Goal: Task Accomplishment & Management: Use online tool/utility

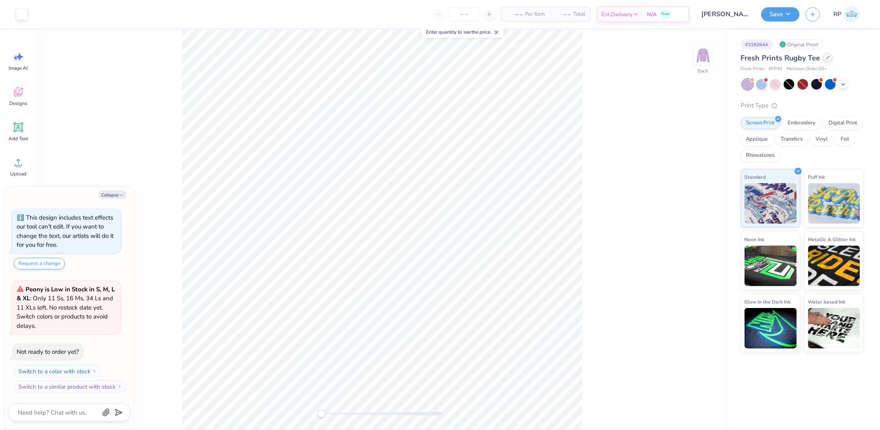
click at [827, 58] on icon at bounding box center [828, 58] width 4 height 4
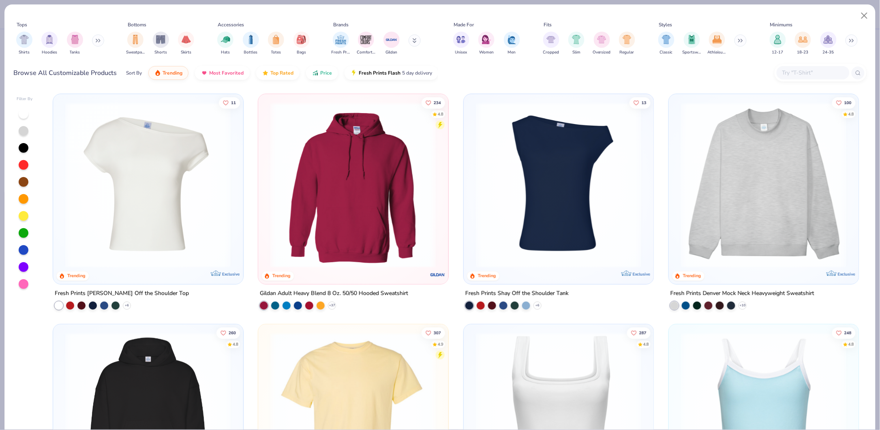
type textarea "x"
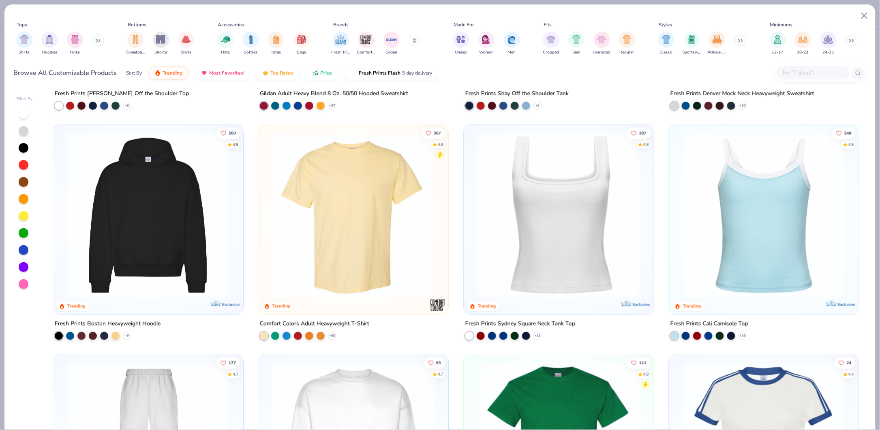
scroll to position [54, 0]
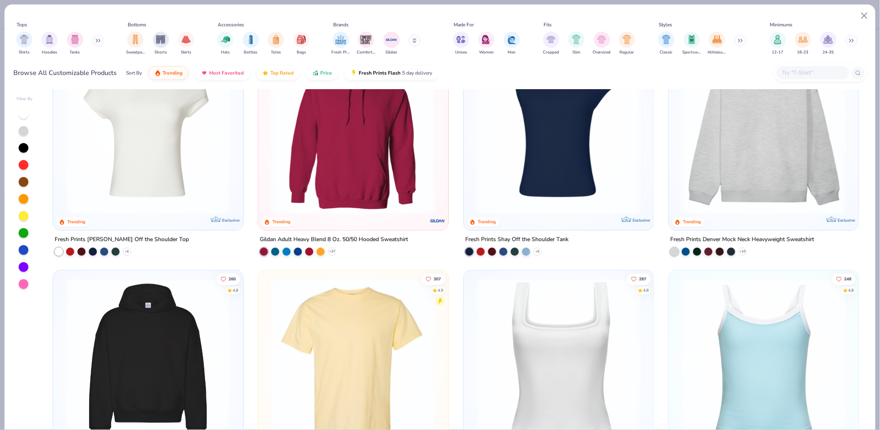
click at [799, 75] on input "text" at bounding box center [812, 72] width 62 height 9
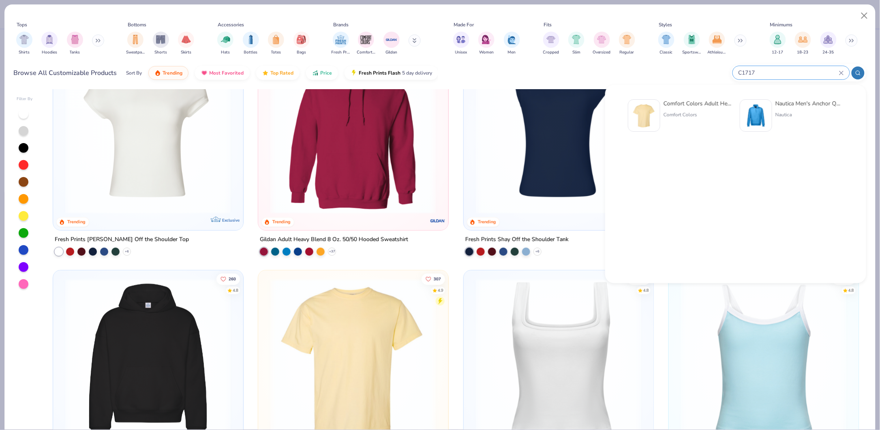
type input "C1717"
click at [695, 100] on div "Comfort Colors Adult Heavyweight T-Shirt" at bounding box center [697, 103] width 68 height 9
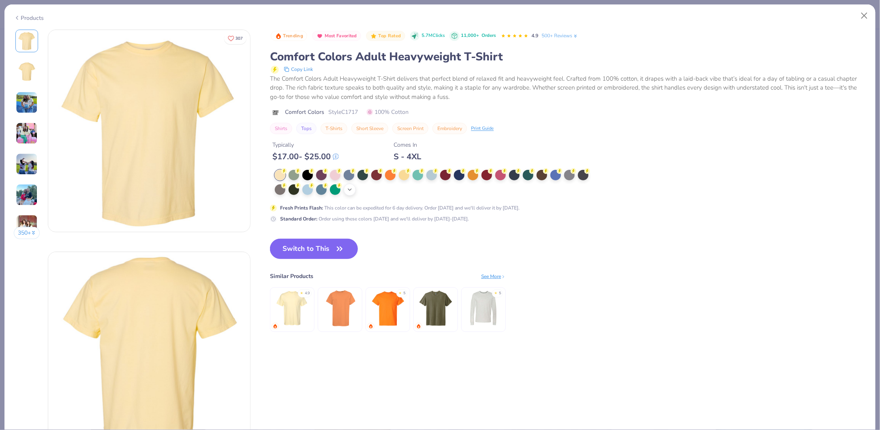
click at [346, 187] on div "+ 38" at bounding box center [350, 190] width 12 height 12
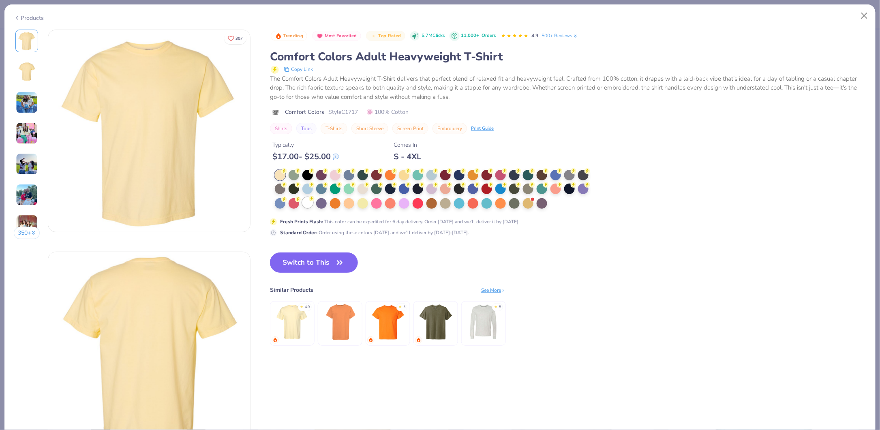
click at [308, 202] on div at bounding box center [307, 202] width 11 height 11
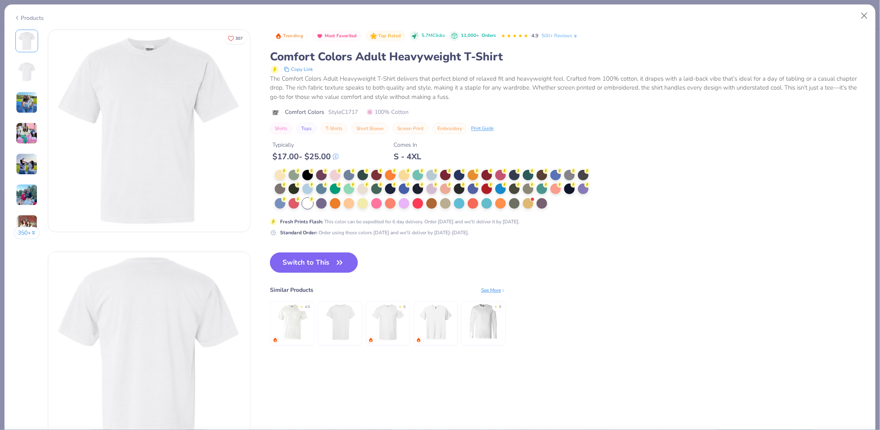
click at [180, 128] on img at bounding box center [149, 131] width 202 height 202
click at [204, 71] on img at bounding box center [149, 131] width 202 height 202
click at [297, 261] on button "Switch to This" at bounding box center [314, 262] width 88 height 20
click at [316, 261] on button "Switch to This" at bounding box center [314, 262] width 88 height 20
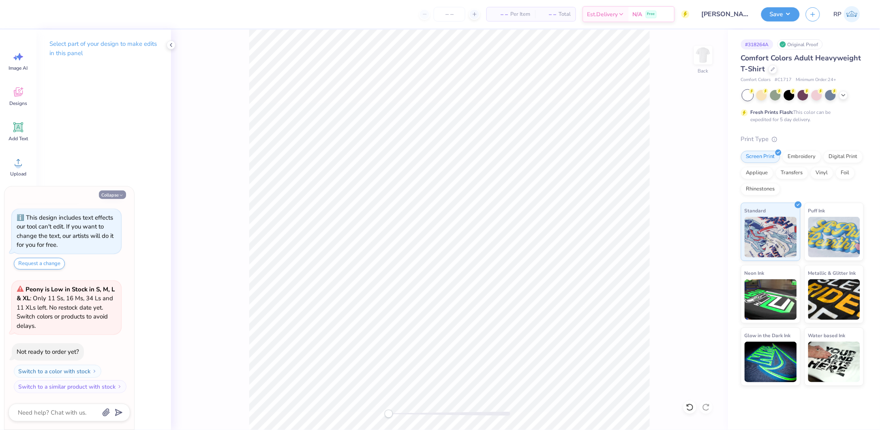
click at [117, 198] on button "Collapse" at bounding box center [112, 194] width 27 height 9
type textarea "x"
